Goal: Information Seeking & Learning: Learn about a topic

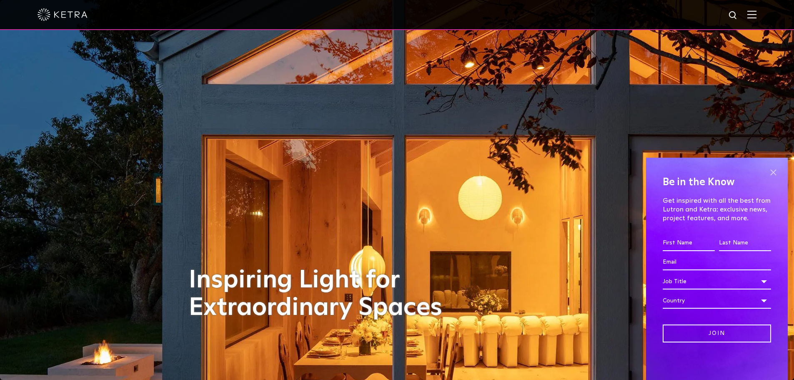
click at [775, 169] on span at bounding box center [773, 172] width 12 height 12
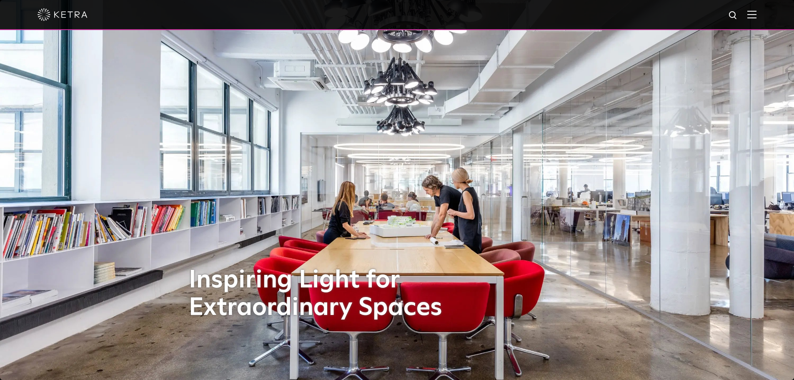
click at [756, 20] on div at bounding box center [396, 14] width 719 height 29
click at [756, 16] on img at bounding box center [751, 14] width 9 height 8
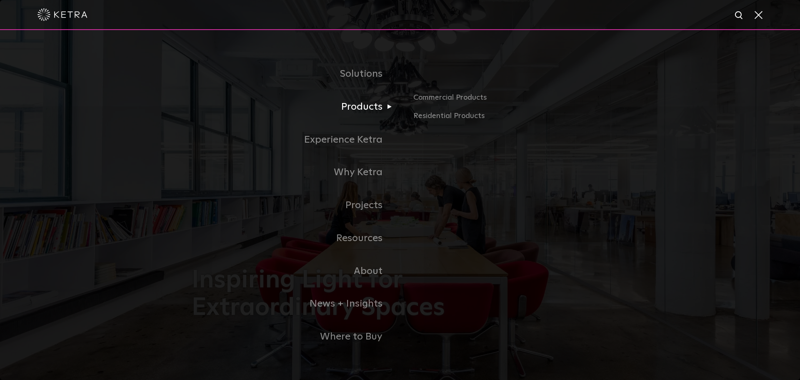
click at [364, 108] on link "Products" at bounding box center [296, 106] width 208 height 33
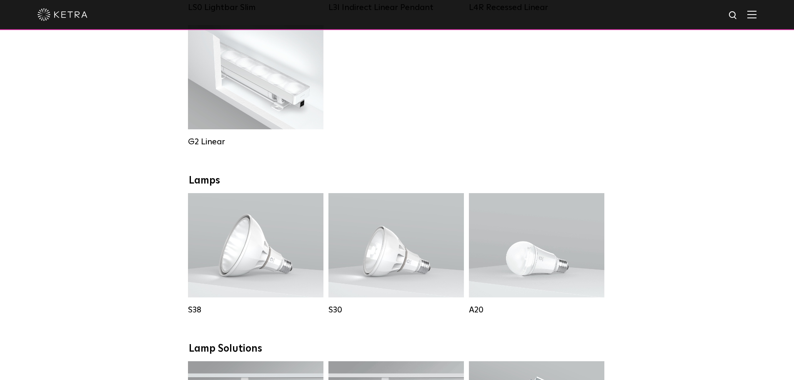
scroll to position [458, 0]
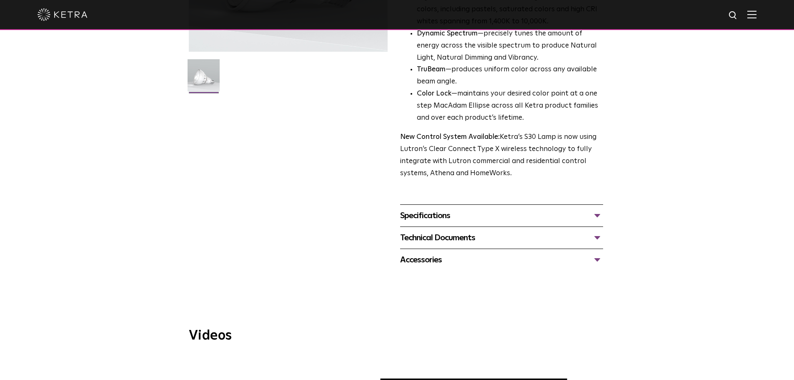
scroll to position [250, 0]
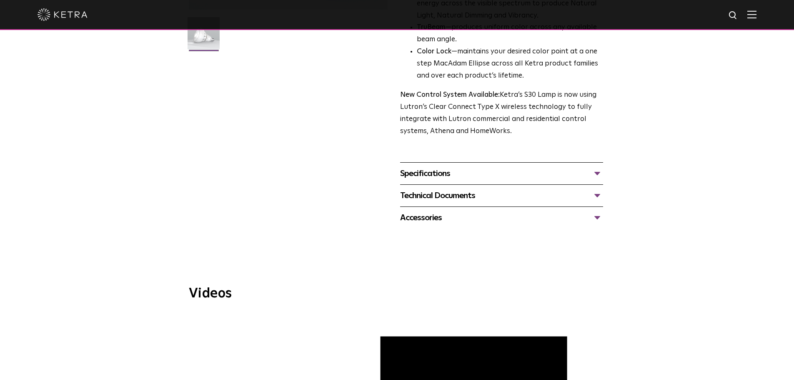
click at [513, 177] on div "Specifications" at bounding box center [501, 173] width 203 height 13
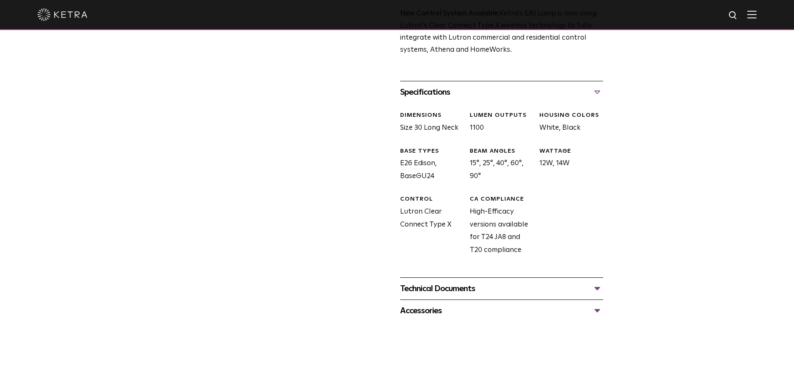
scroll to position [333, 0]
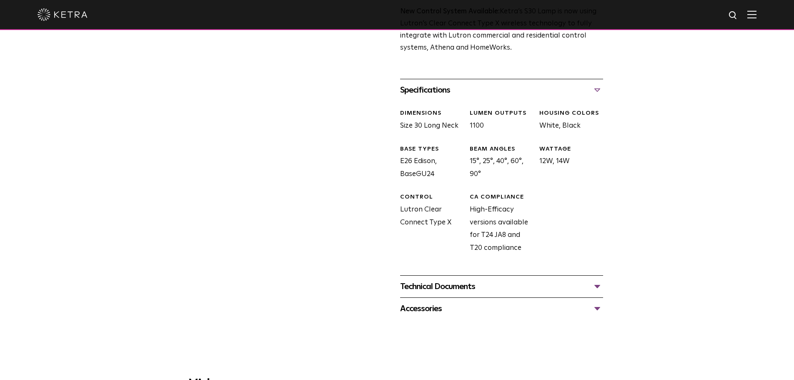
click at [568, 285] on div "Technical Documents" at bounding box center [501, 286] width 203 height 13
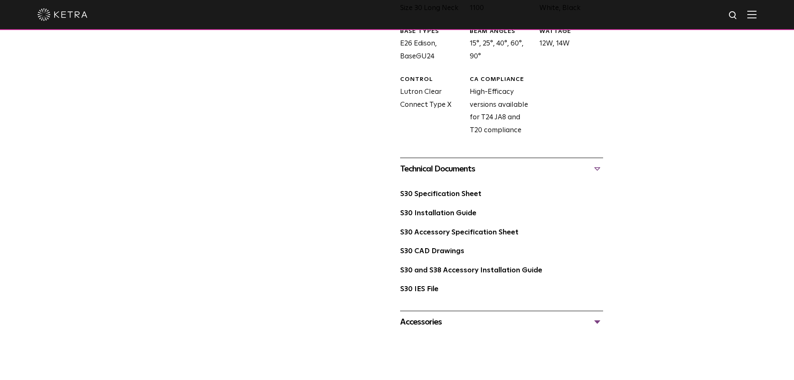
scroll to position [458, 0]
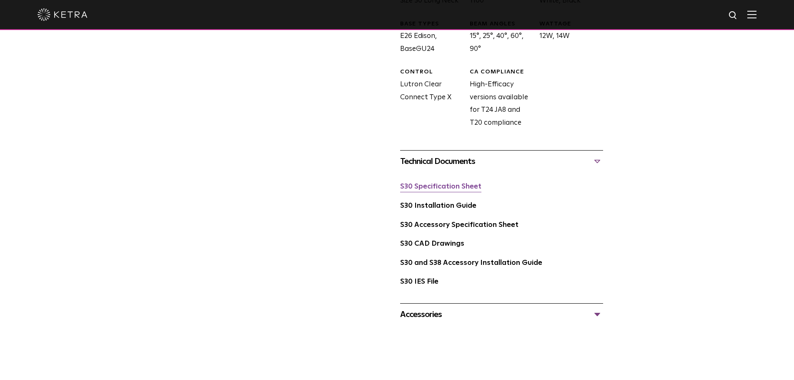
click at [453, 187] on link "S30 Specification Sheet" at bounding box center [440, 186] width 81 height 7
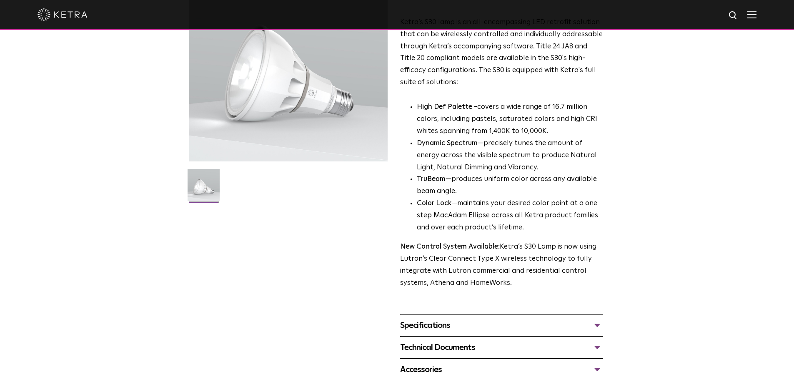
scroll to position [125, 0]
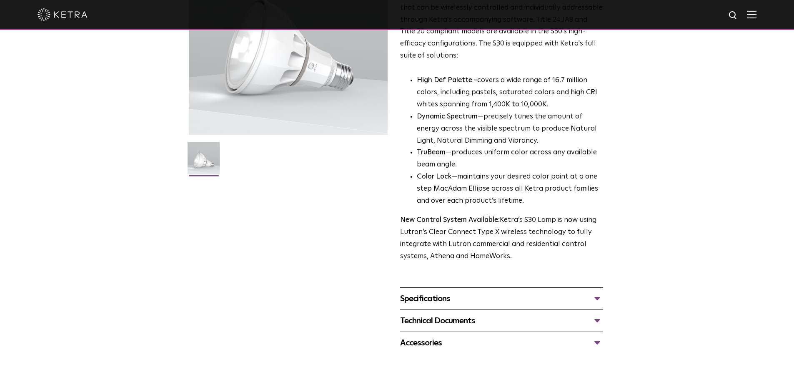
click at [562, 305] on div "Specifications" at bounding box center [501, 298] width 203 height 13
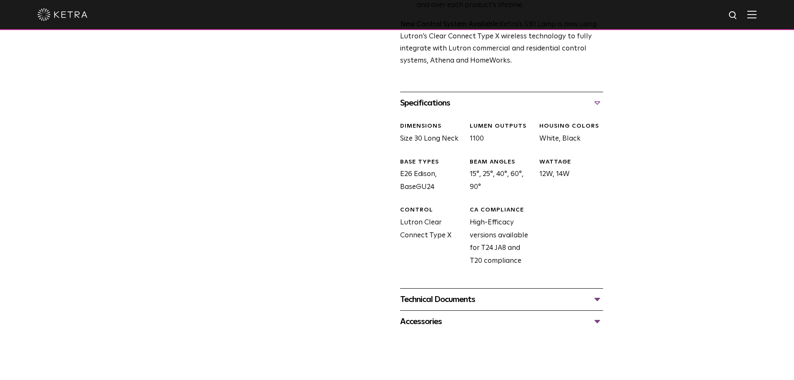
scroll to position [333, 0]
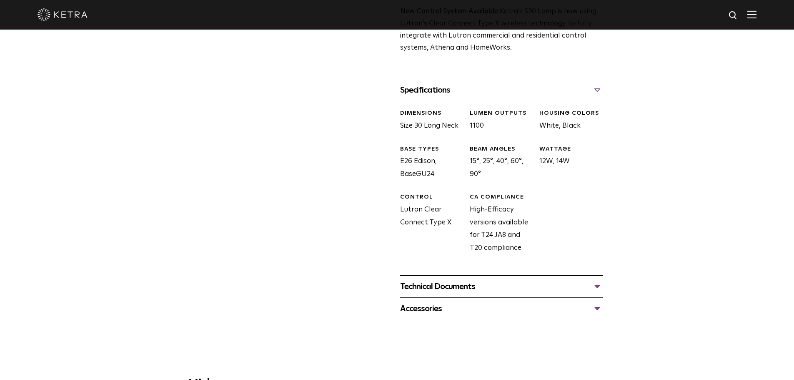
click at [560, 285] on div "Technical Documents" at bounding box center [501, 286] width 203 height 13
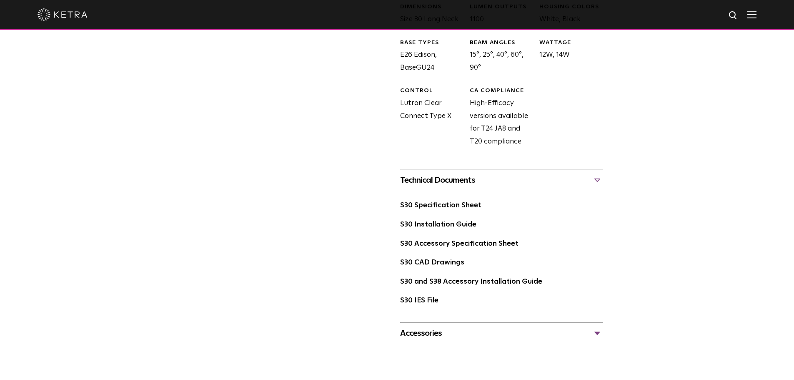
scroll to position [458, 0]
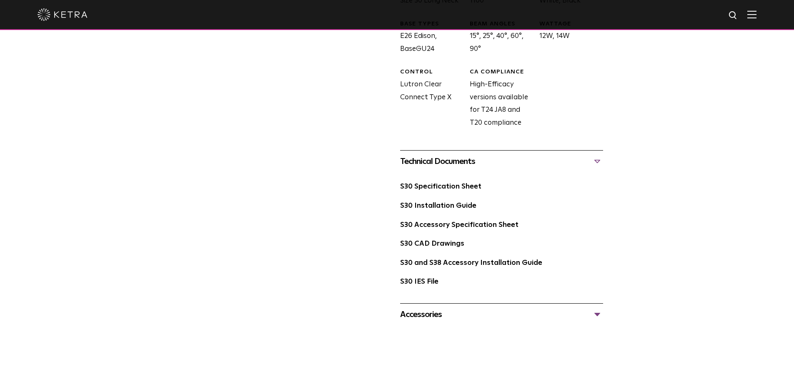
click at [570, 316] on div "Accessories" at bounding box center [501, 313] width 203 height 13
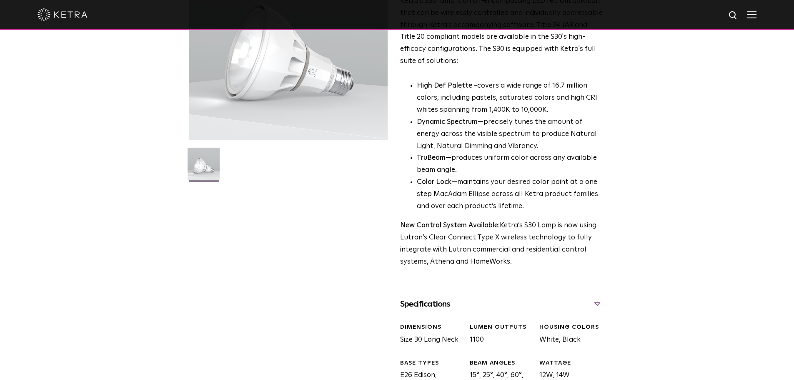
scroll to position [0, 0]
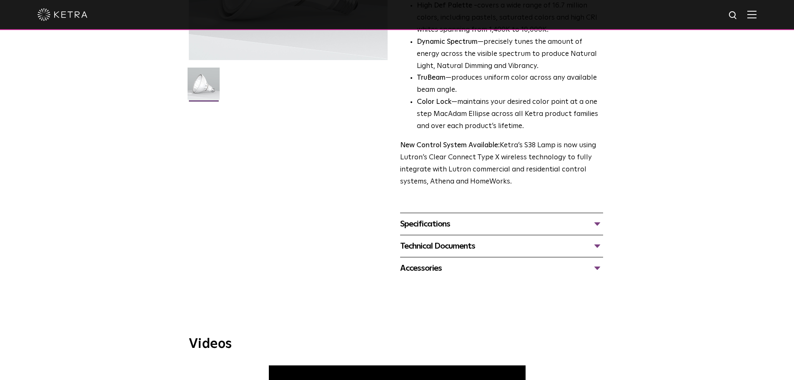
scroll to position [167, 0]
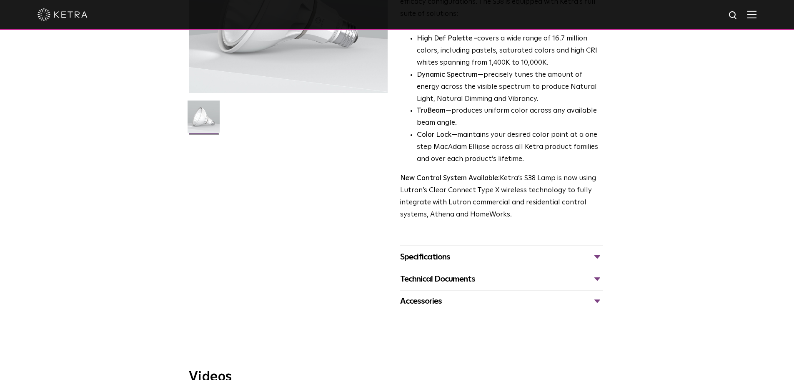
click at [530, 253] on div "Specifications" at bounding box center [501, 256] width 203 height 13
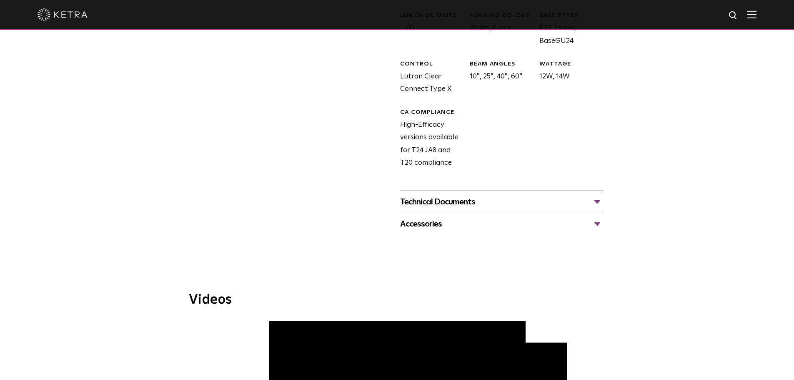
scroll to position [458, 0]
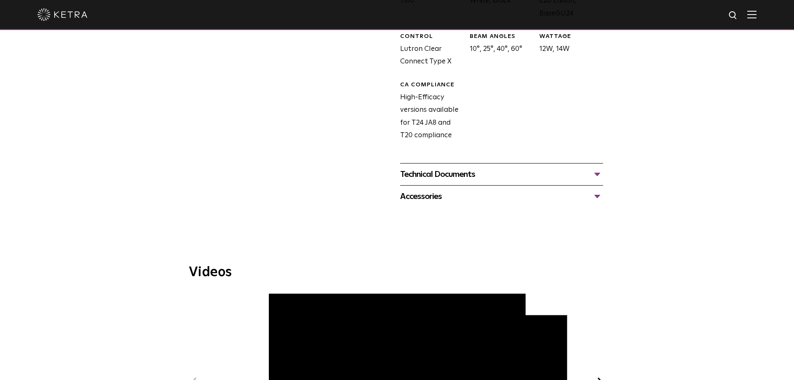
click at [596, 174] on div "Technical Documents" at bounding box center [501, 173] width 203 height 13
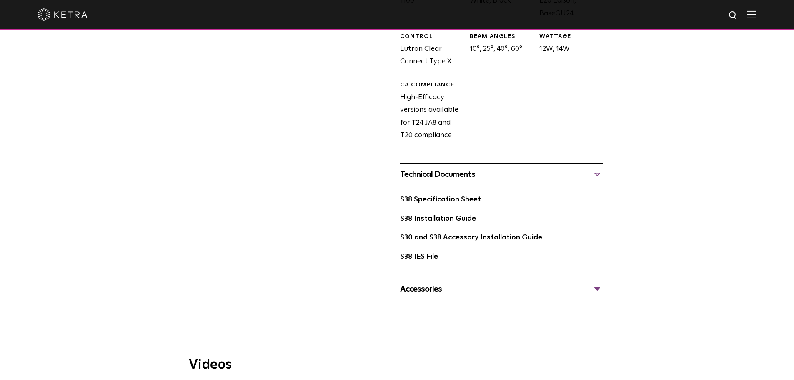
scroll to position [500, 0]
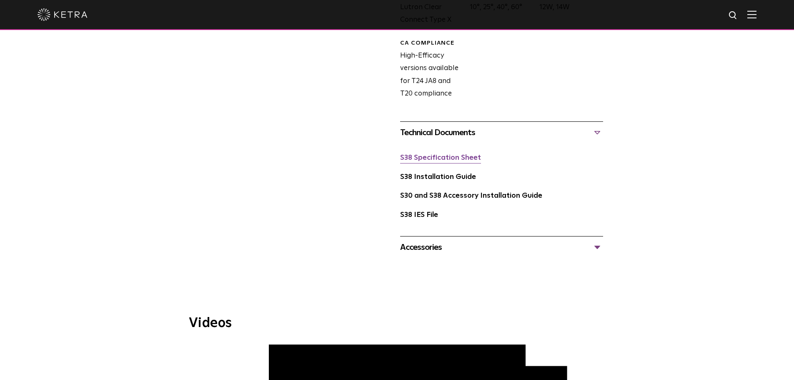
click at [462, 157] on link "S38 Specification Sheet" at bounding box center [440, 157] width 81 height 7
